Goal: Information Seeking & Learning: Learn about a topic

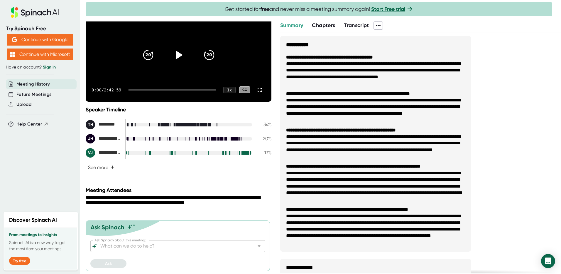
scroll to position [53, 0]
click at [173, 54] on icon at bounding box center [178, 55] width 15 height 15
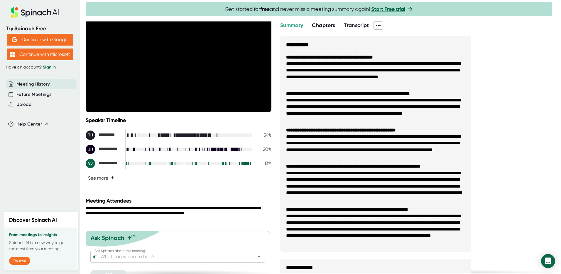
scroll to position [0, 0]
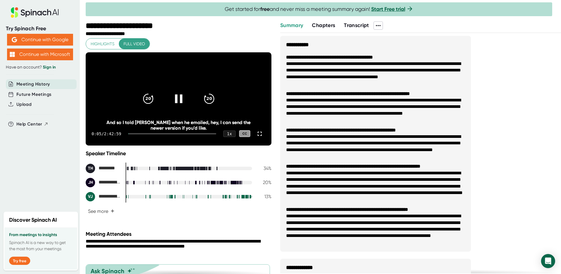
click at [166, 134] on div at bounding box center [172, 133] width 88 height 1
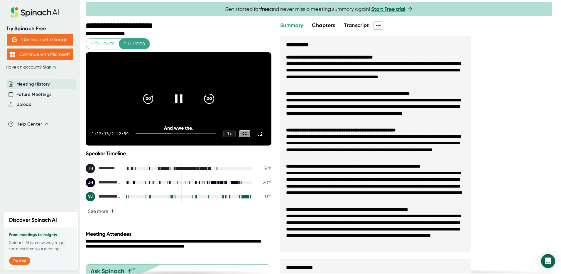
click at [172, 104] on icon at bounding box center [178, 98] width 15 height 15
click at [317, 26] on span "Chapters" at bounding box center [323, 25] width 23 height 6
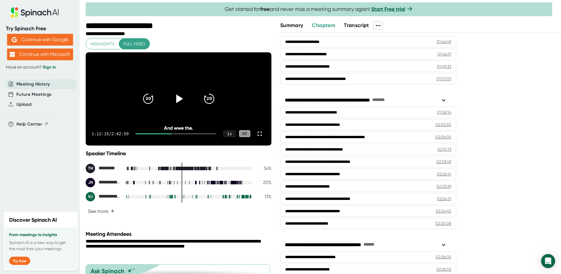
scroll to position [872, 0]
